Goal: Information Seeking & Learning: Check status

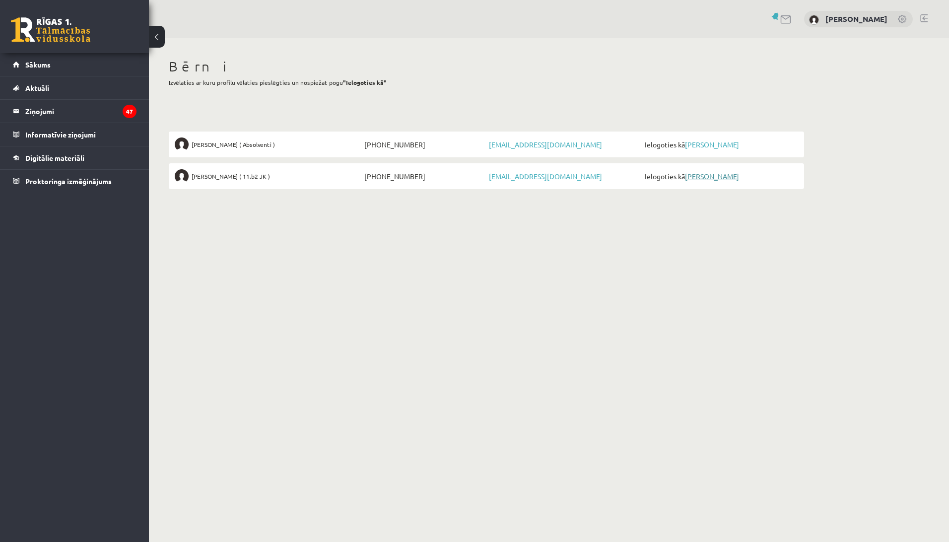
click at [728, 179] on link "[PERSON_NAME]" at bounding box center [712, 176] width 54 height 9
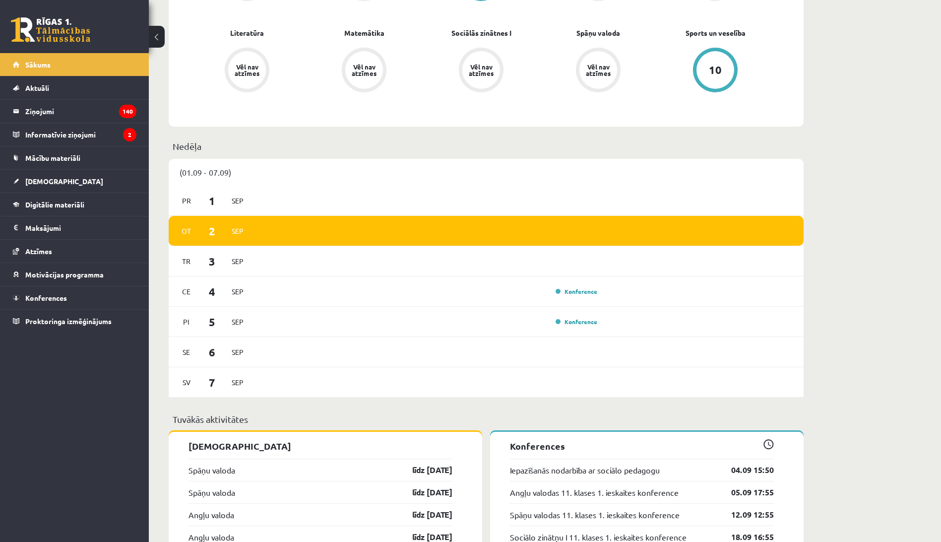
scroll to position [447, 0]
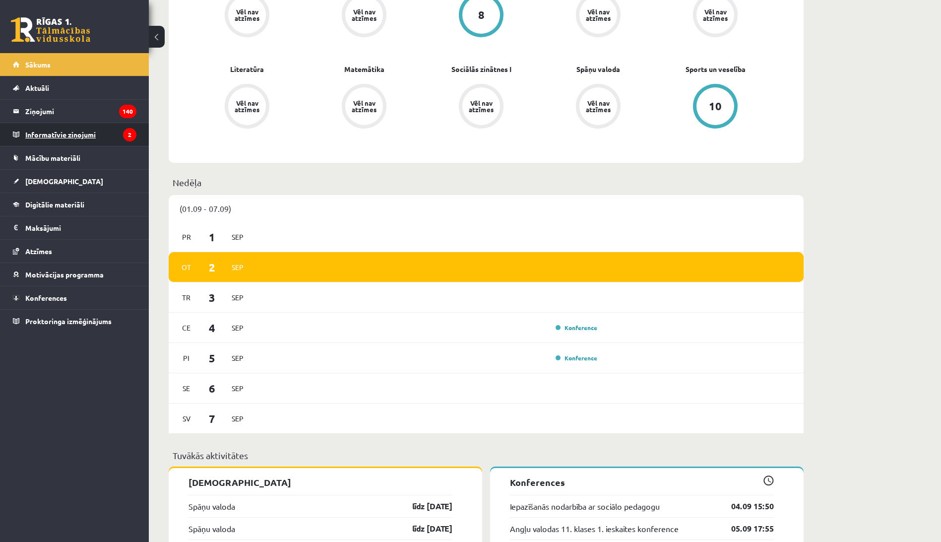
click at [77, 134] on legend "Informatīvie ziņojumi 2" at bounding box center [80, 134] width 111 height 23
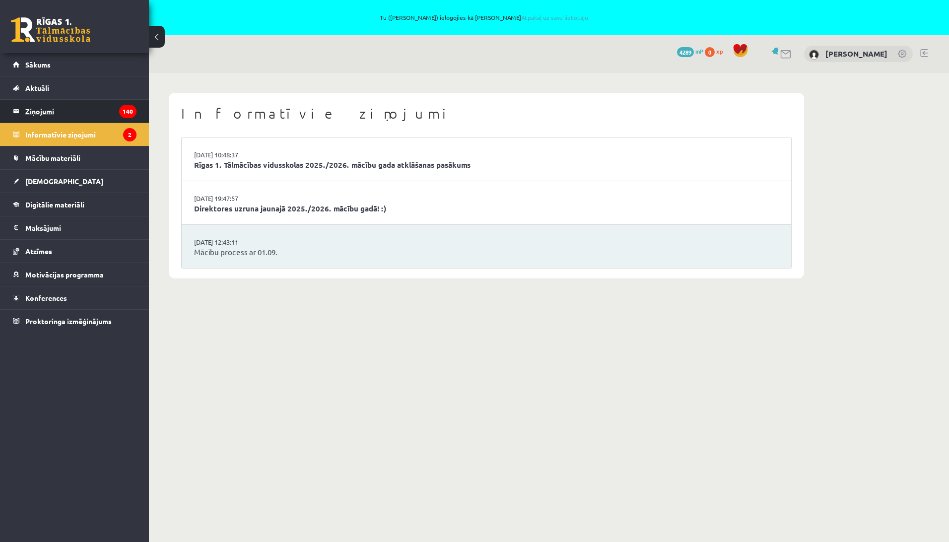
click at [56, 106] on legend "Ziņojumi 140" at bounding box center [80, 111] width 111 height 23
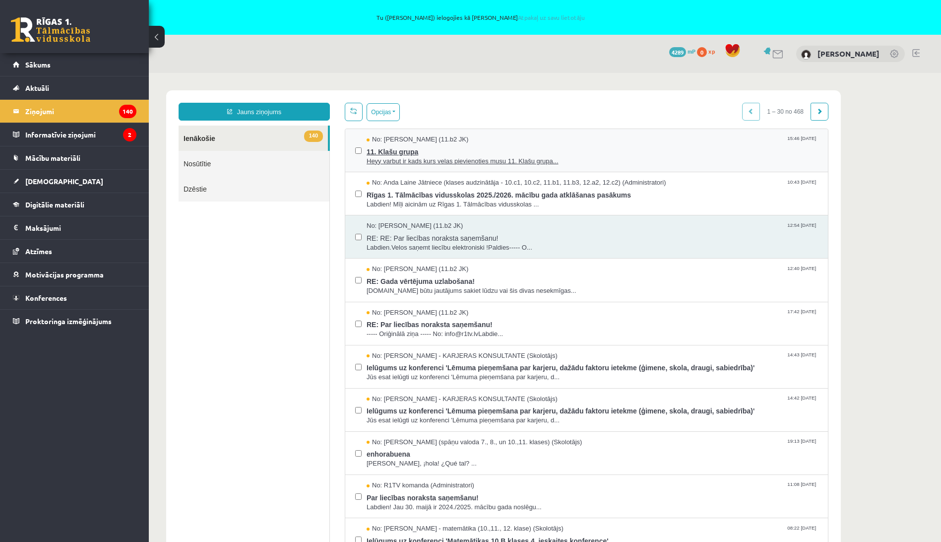
click at [651, 144] on span "11. Klašu grupa" at bounding box center [593, 150] width 452 height 12
click at [529, 160] on span "Heyy varbut ir kads kurs velas pievienoties musu 11. Klašu grupa..." at bounding box center [593, 161] width 452 height 9
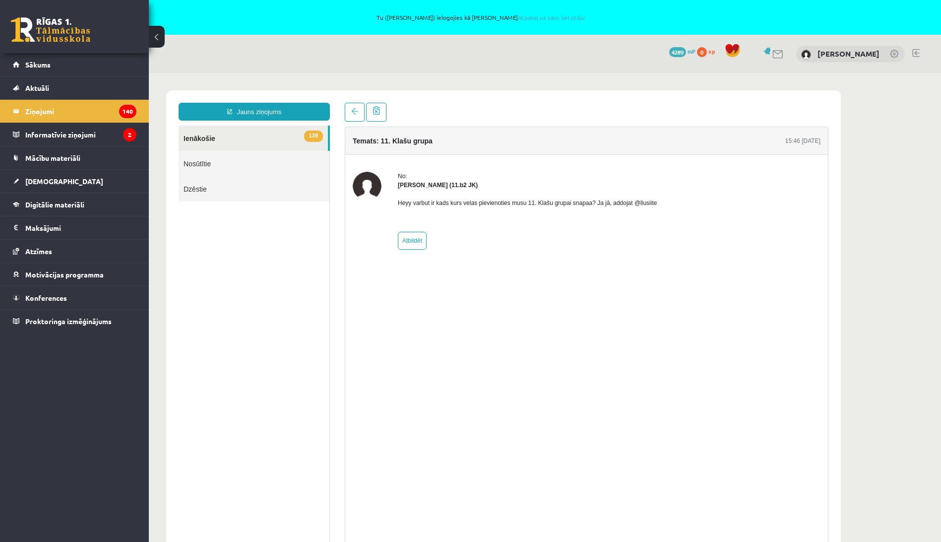
click at [197, 139] on link "139 Ienākošie" at bounding box center [253, 138] width 149 height 25
click at [35, 64] on span "Sākums" at bounding box center [37, 64] width 25 height 9
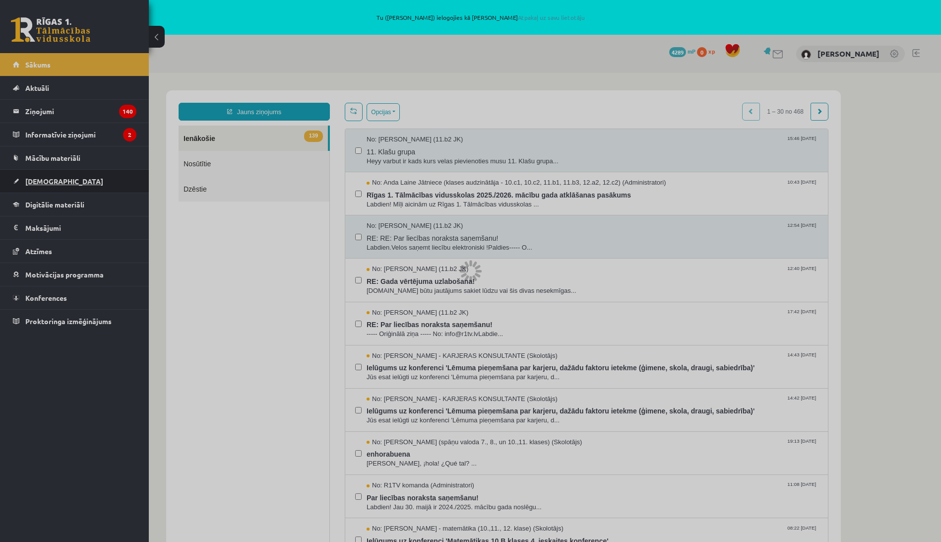
click at [32, 179] on span "[DEMOGRAPHIC_DATA]" at bounding box center [64, 181] width 78 height 9
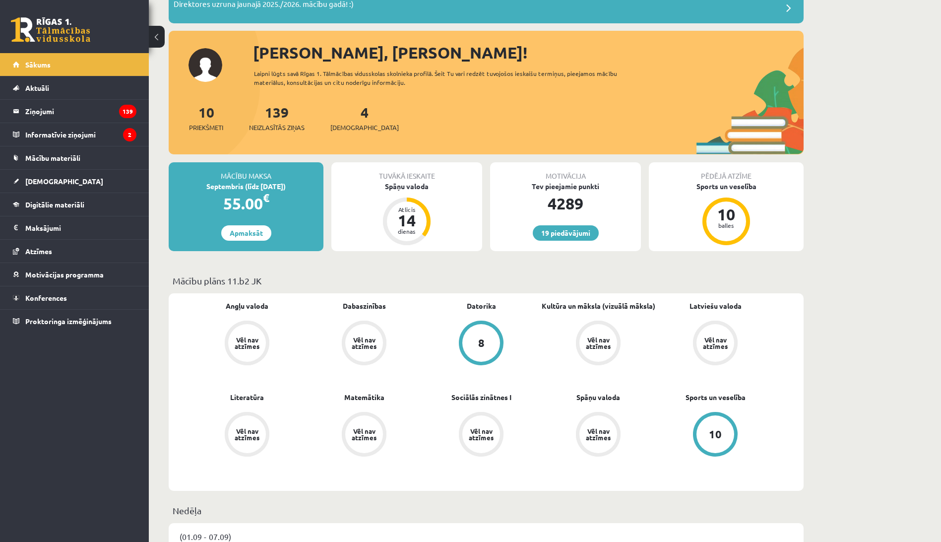
scroll to position [99, 0]
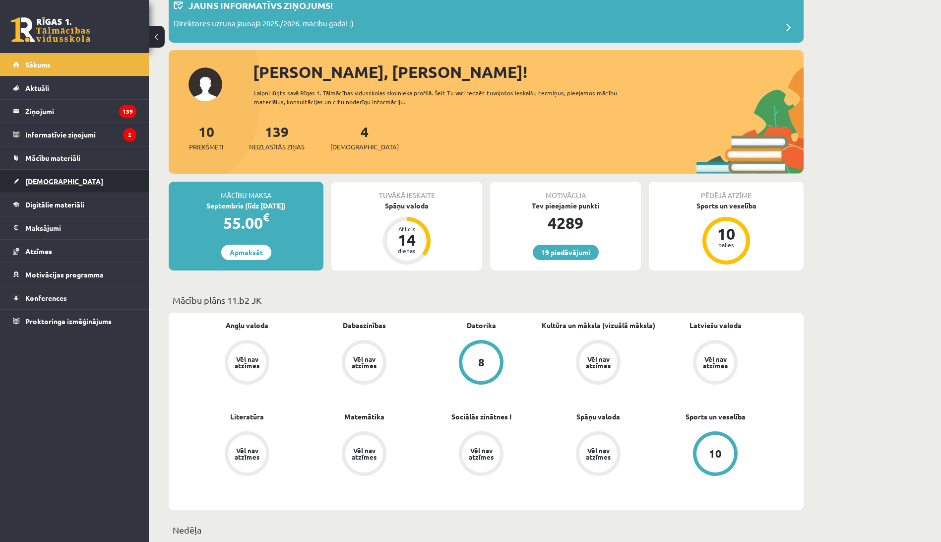
click at [42, 178] on span "[DEMOGRAPHIC_DATA]" at bounding box center [64, 181] width 78 height 9
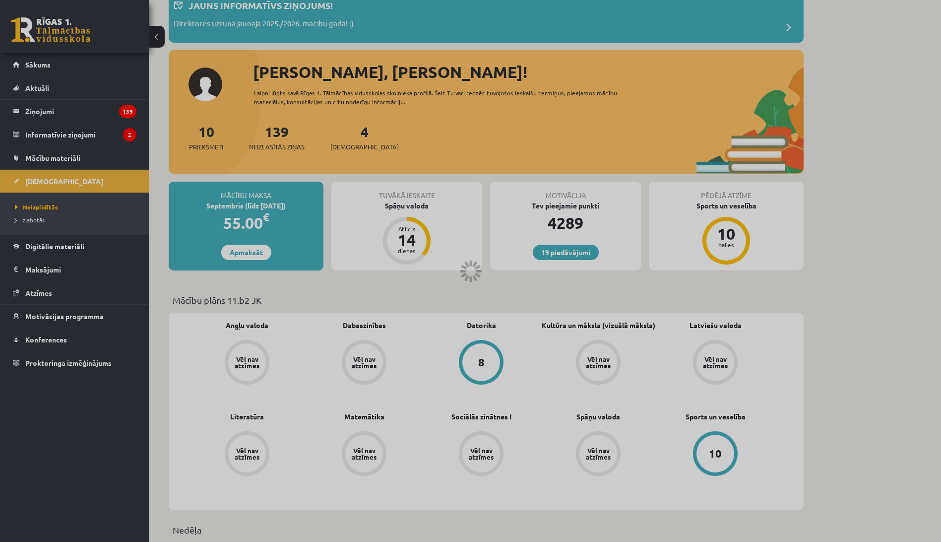
click at [44, 204] on div at bounding box center [470, 271] width 941 height 542
